Goal: Communication & Community: Answer question/provide support

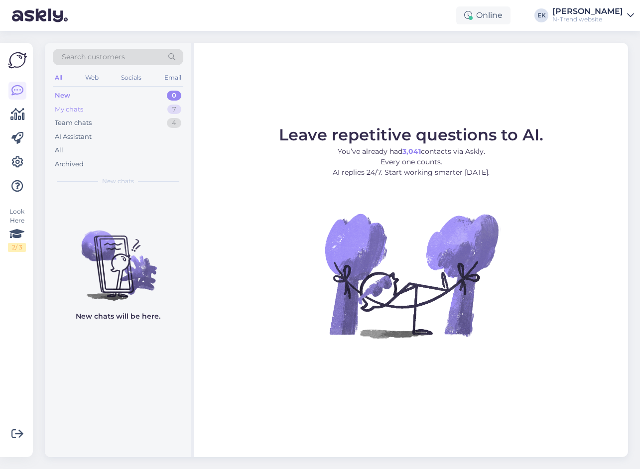
click at [76, 106] on div "My chats" at bounding box center [69, 110] width 28 height 10
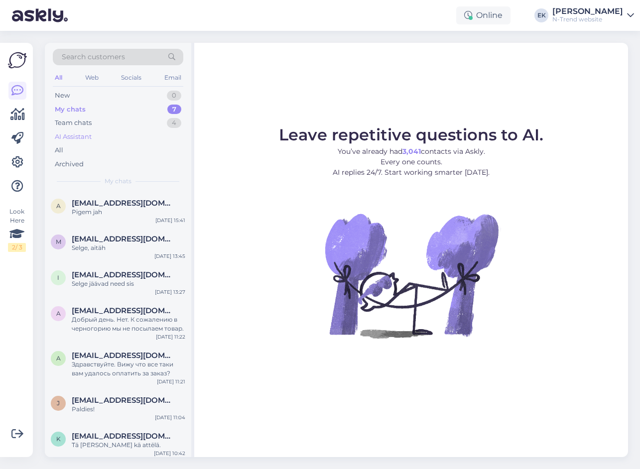
click at [78, 137] on div "AI Assistant" at bounding box center [73, 137] width 37 height 10
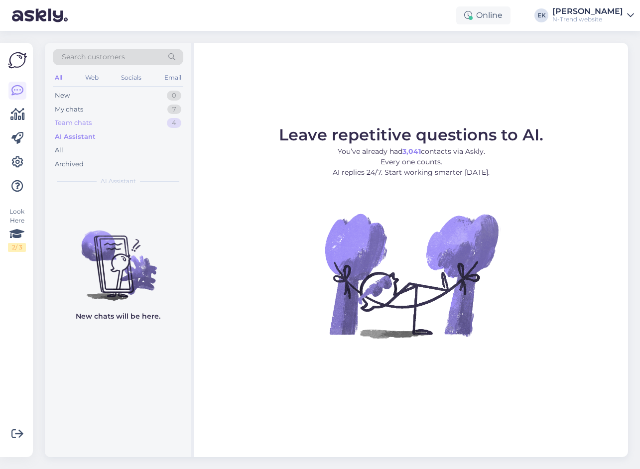
click at [77, 119] on div "Team chats" at bounding box center [73, 123] width 37 height 10
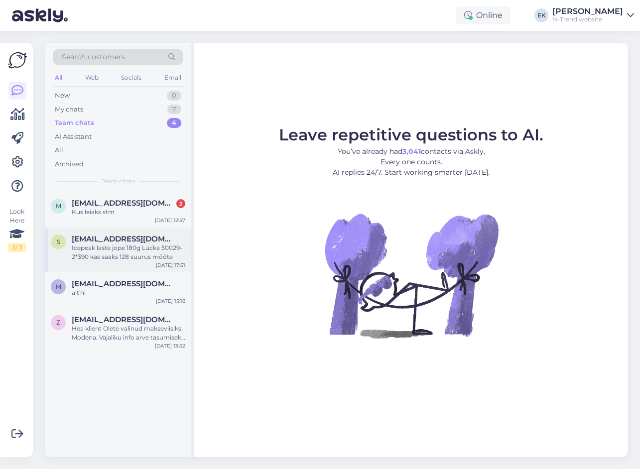
click at [139, 255] on div "Icepeak laste jope 180g Lucka 50029-2*390 kas saaks 128 suurus mõõte" at bounding box center [129, 252] width 114 height 18
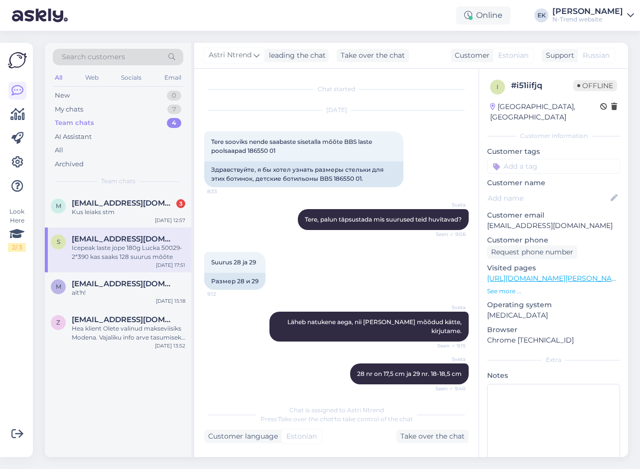
scroll to position [3090, 0]
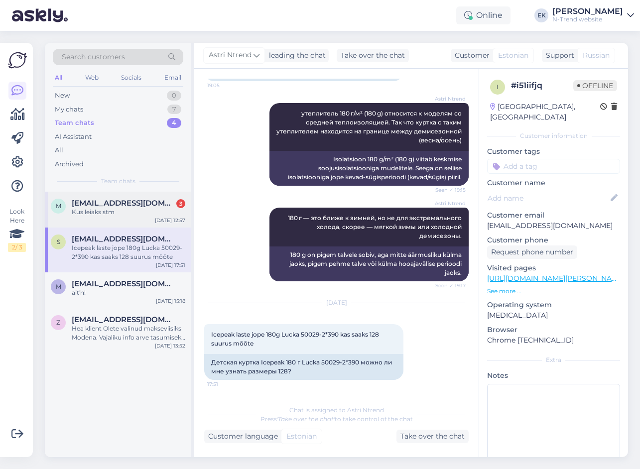
click at [123, 209] on div "Kus leiaks stm" at bounding box center [129, 212] width 114 height 9
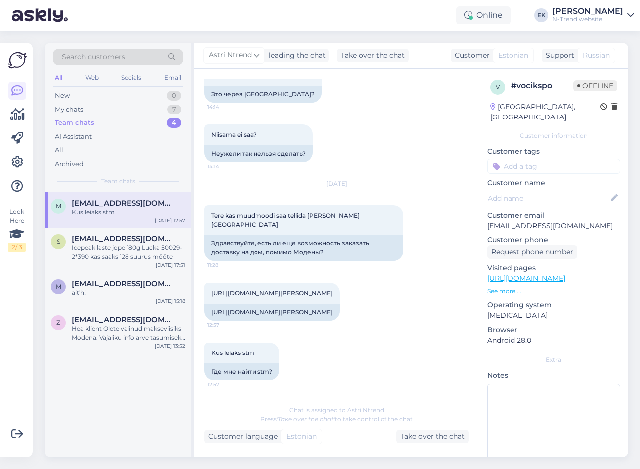
scroll to position [223, 0]
click at [421, 436] on div "Take over the chat" at bounding box center [432, 436] width 72 height 13
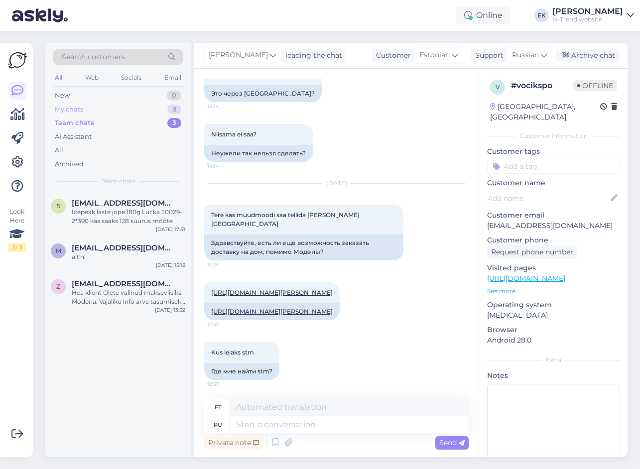
click at [68, 111] on div "My chats" at bounding box center [69, 110] width 28 height 10
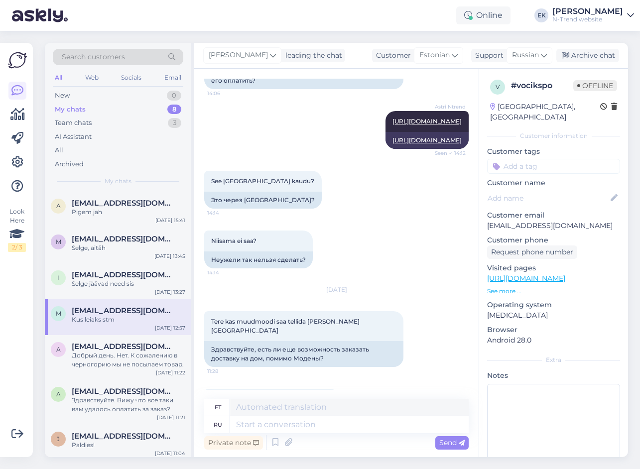
scroll to position [0, 0]
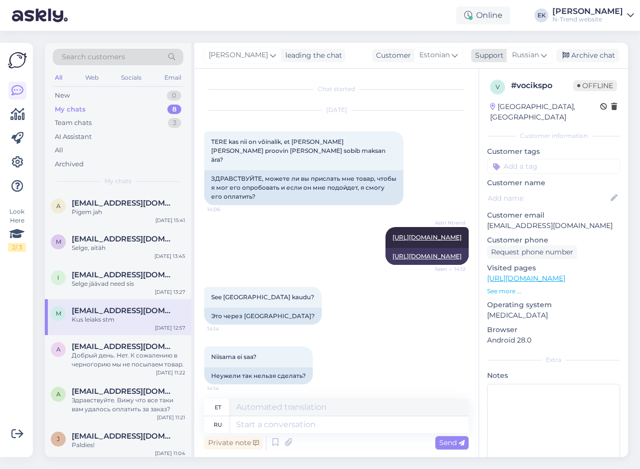
click at [525, 51] on span "Russian" at bounding box center [525, 55] width 27 height 11
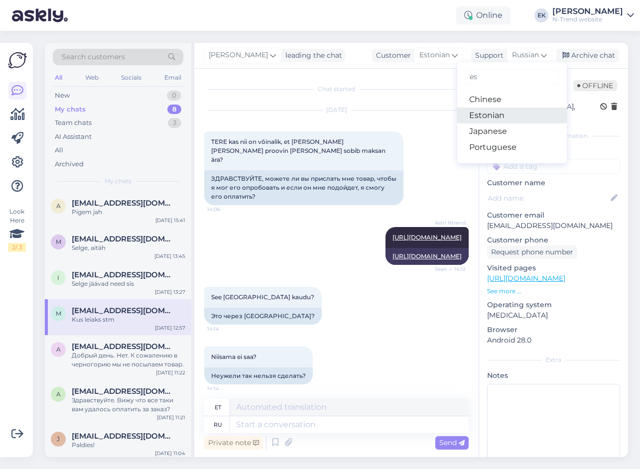
type input "es"
click at [506, 117] on link "Estonian" at bounding box center [512, 116] width 110 height 16
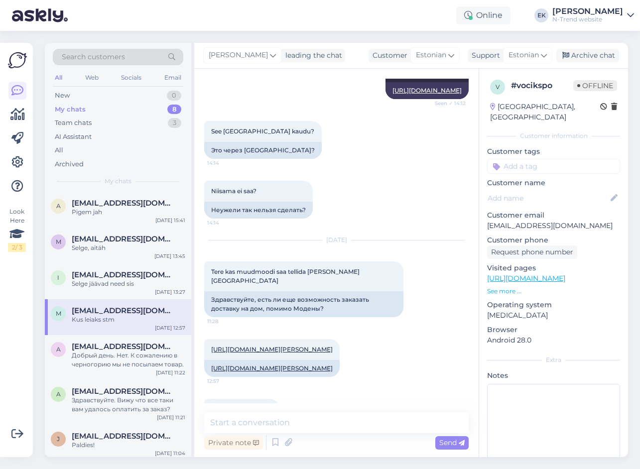
scroll to position [210, 0]
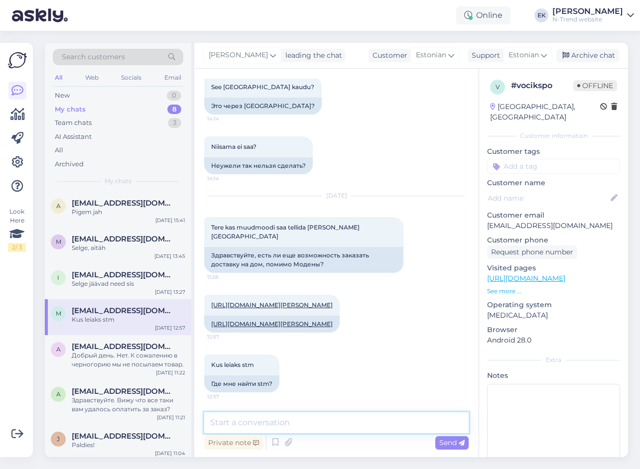
click at [299, 420] on textarea at bounding box center [336, 422] width 264 height 21
type textarea "Tere. Proovimiseks saab tellida ainult [GEOGRAPHIC_DATA] kaudu."
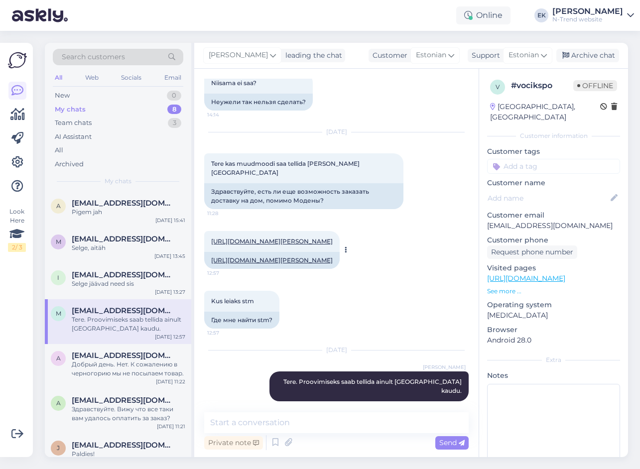
click at [296, 238] on link "[URL][DOMAIN_NAME][PERSON_NAME]" at bounding box center [271, 241] width 121 height 7
click at [330, 423] on textarea at bounding box center [336, 422] width 264 height 21
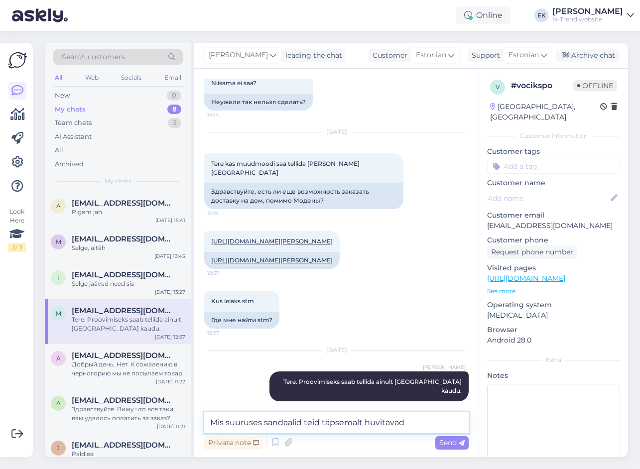
type textarea "Mis suuruses sandaalid teid täpsemalt huvitavad?"
